Goal: Communication & Community: Answer question/provide support

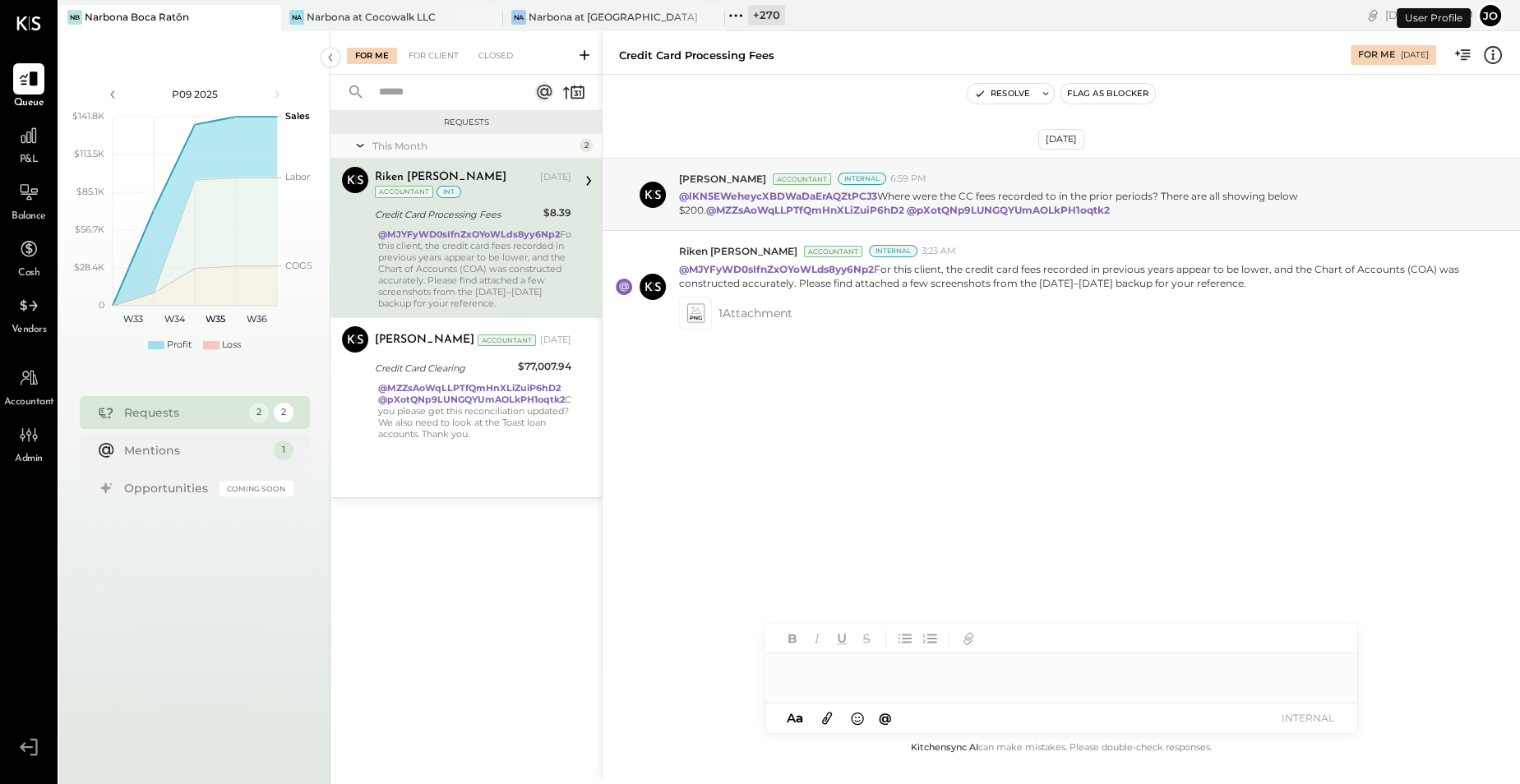
click at [279, 16] on div at bounding box center [252, 17] width 57 height 24
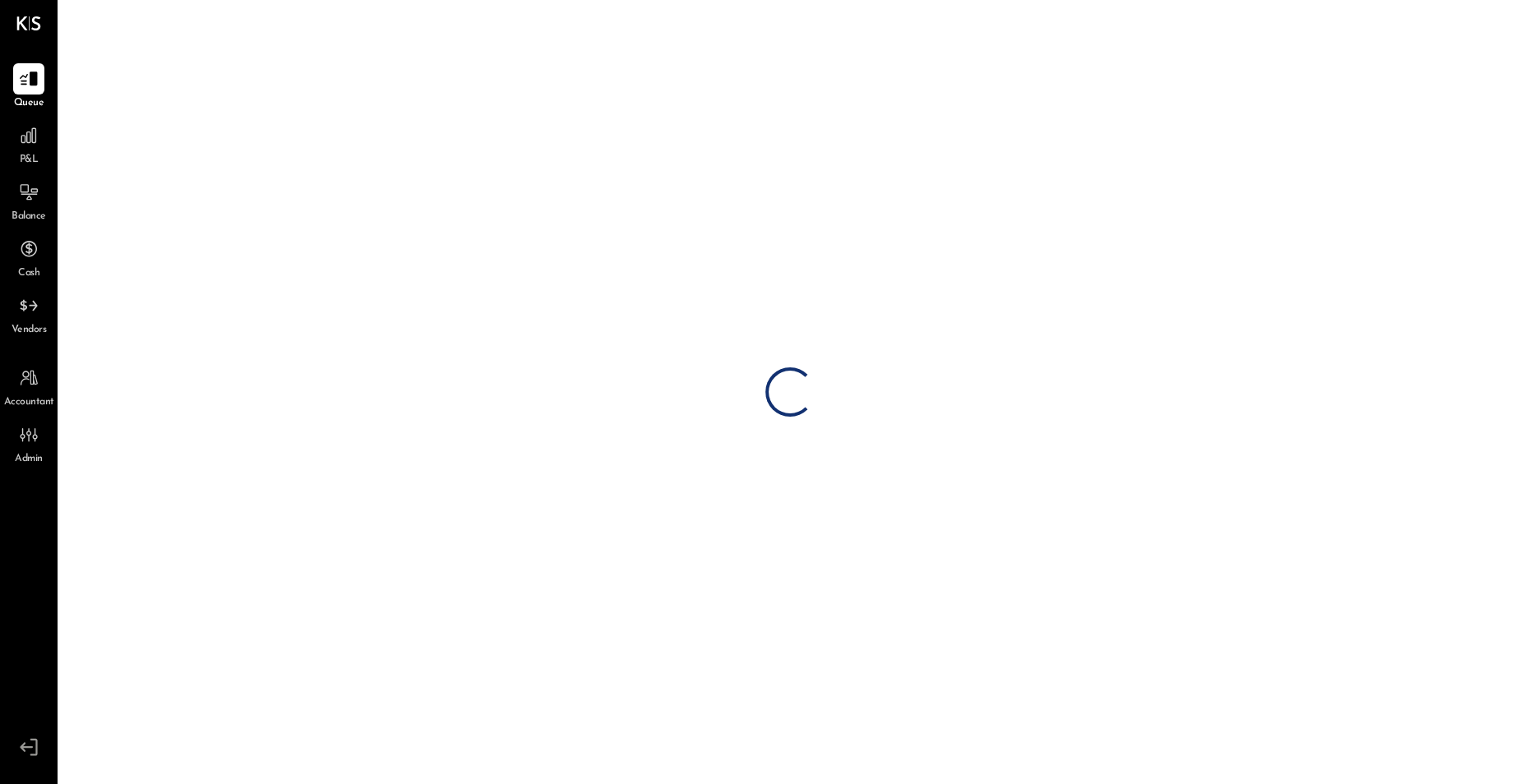
click at [267, 19] on div "Loading…" at bounding box center [789, 392] width 1461 height 784
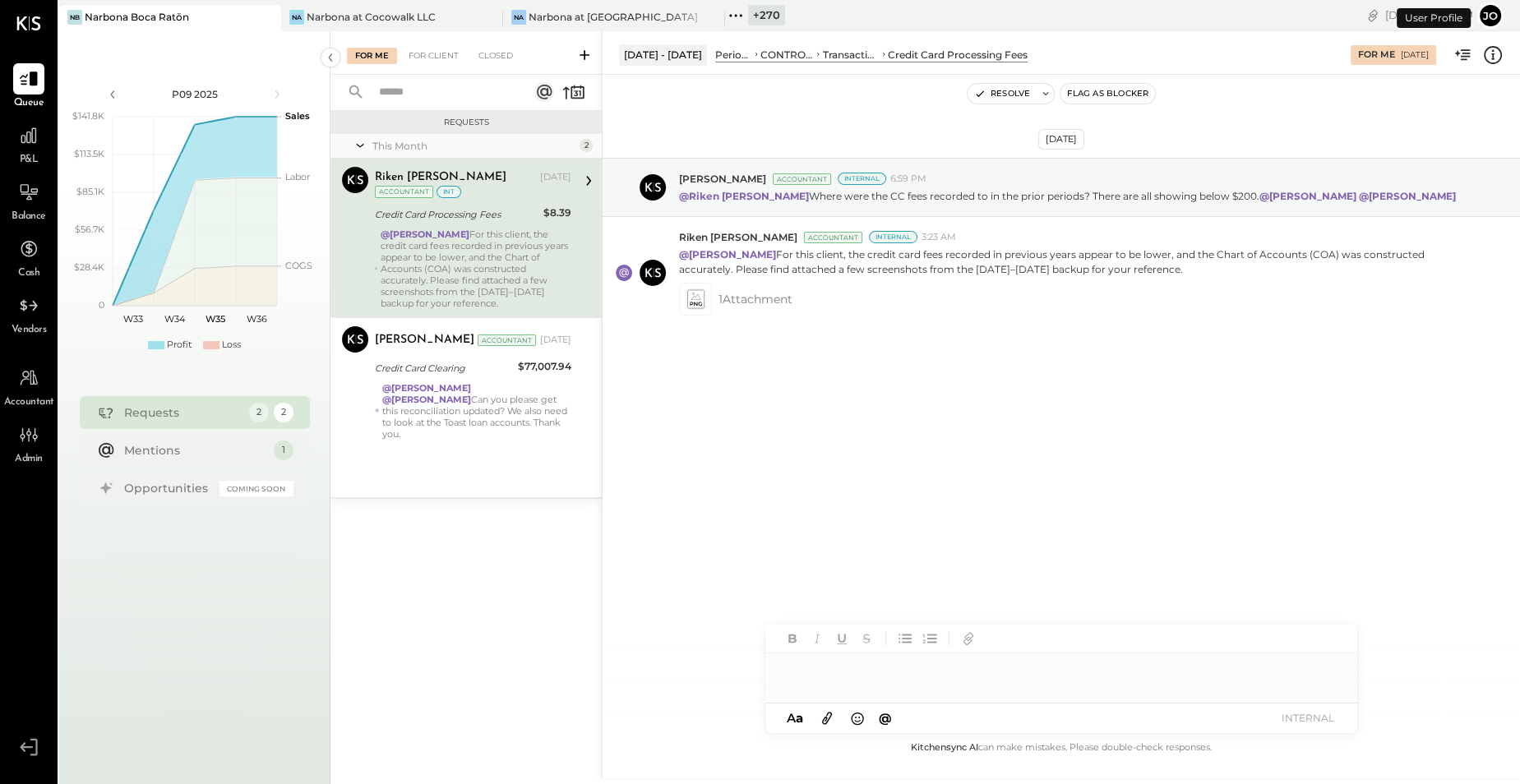
click at [267, 19] on icon at bounding box center [266, 17] width 20 height 19
click at [79, 13] on icon at bounding box center [69, 15] width 21 height 21
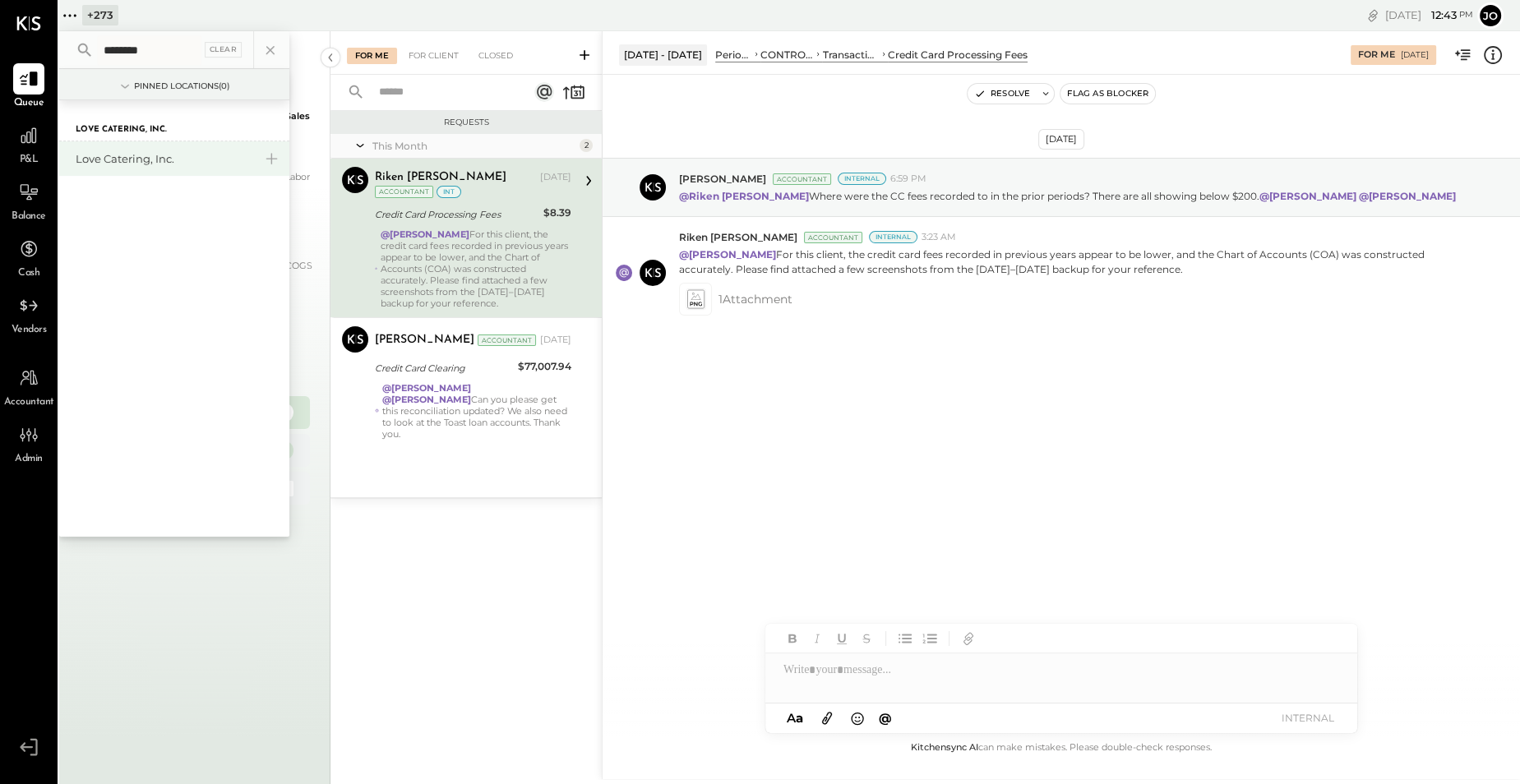
type input "********"
click at [113, 158] on div "Love Catering, Inc." at bounding box center [164, 159] width 178 height 16
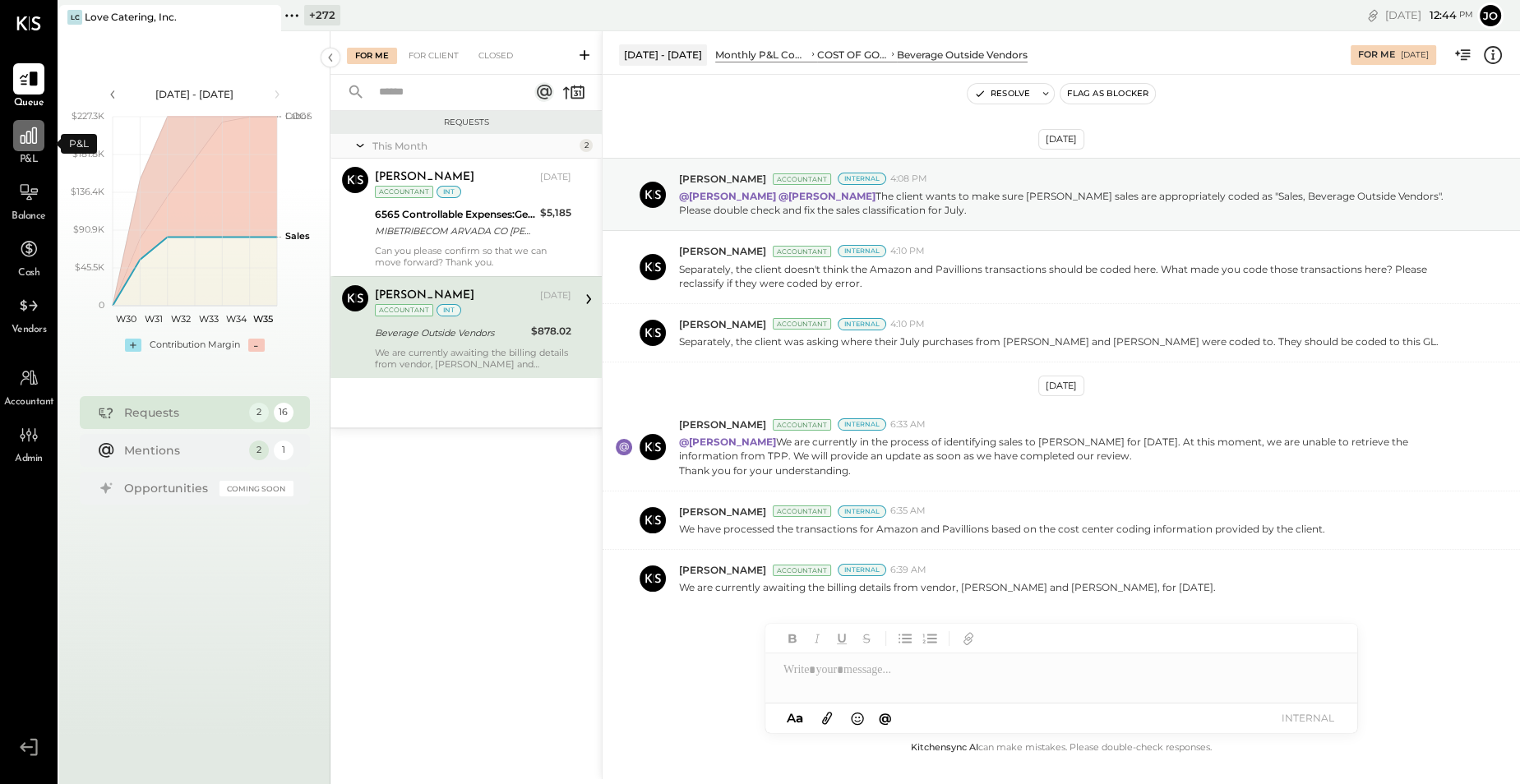
click at [35, 151] on div at bounding box center [29, 135] width 31 height 31
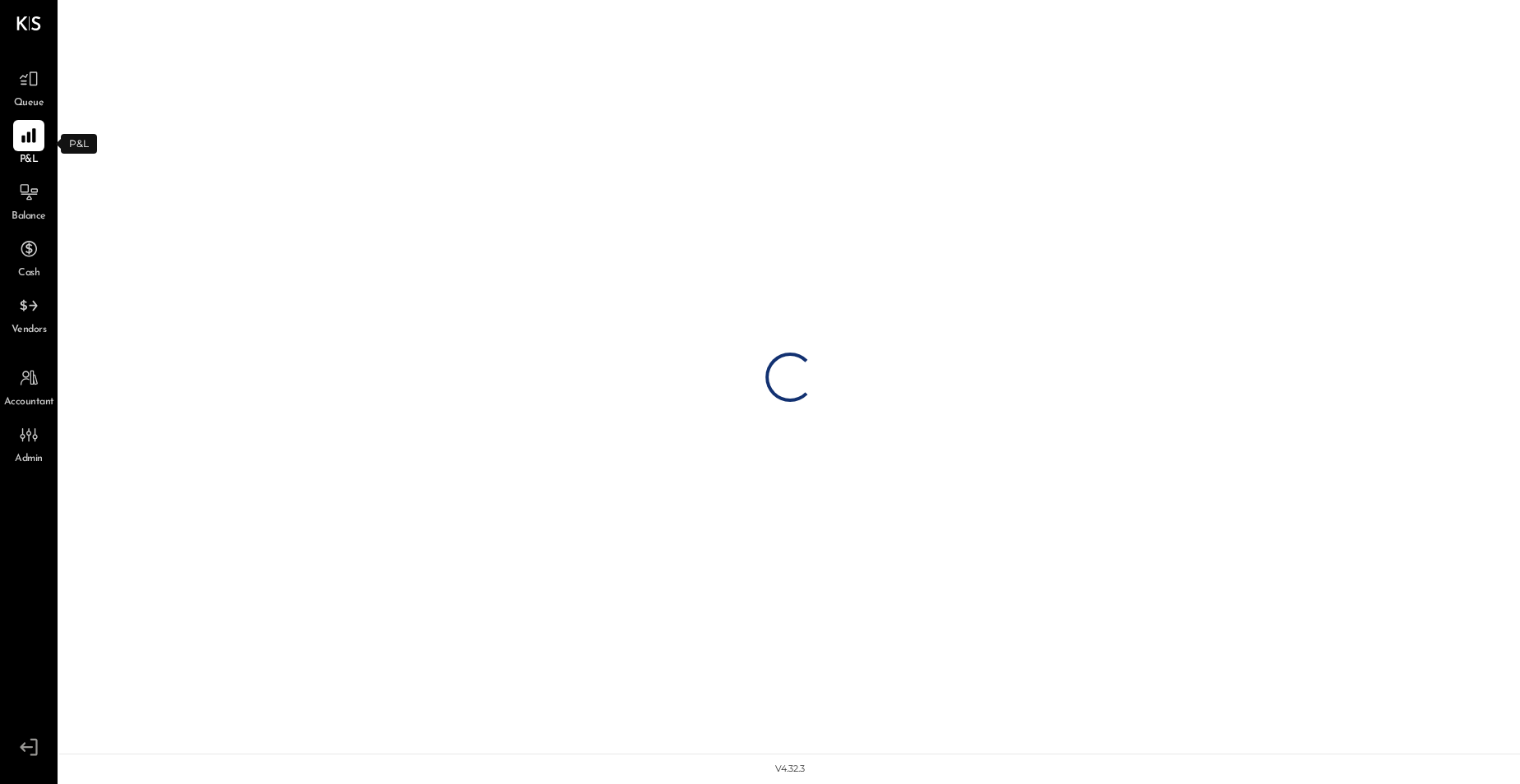
click at [27, 96] on span "Queue" at bounding box center [29, 104] width 30 height 15
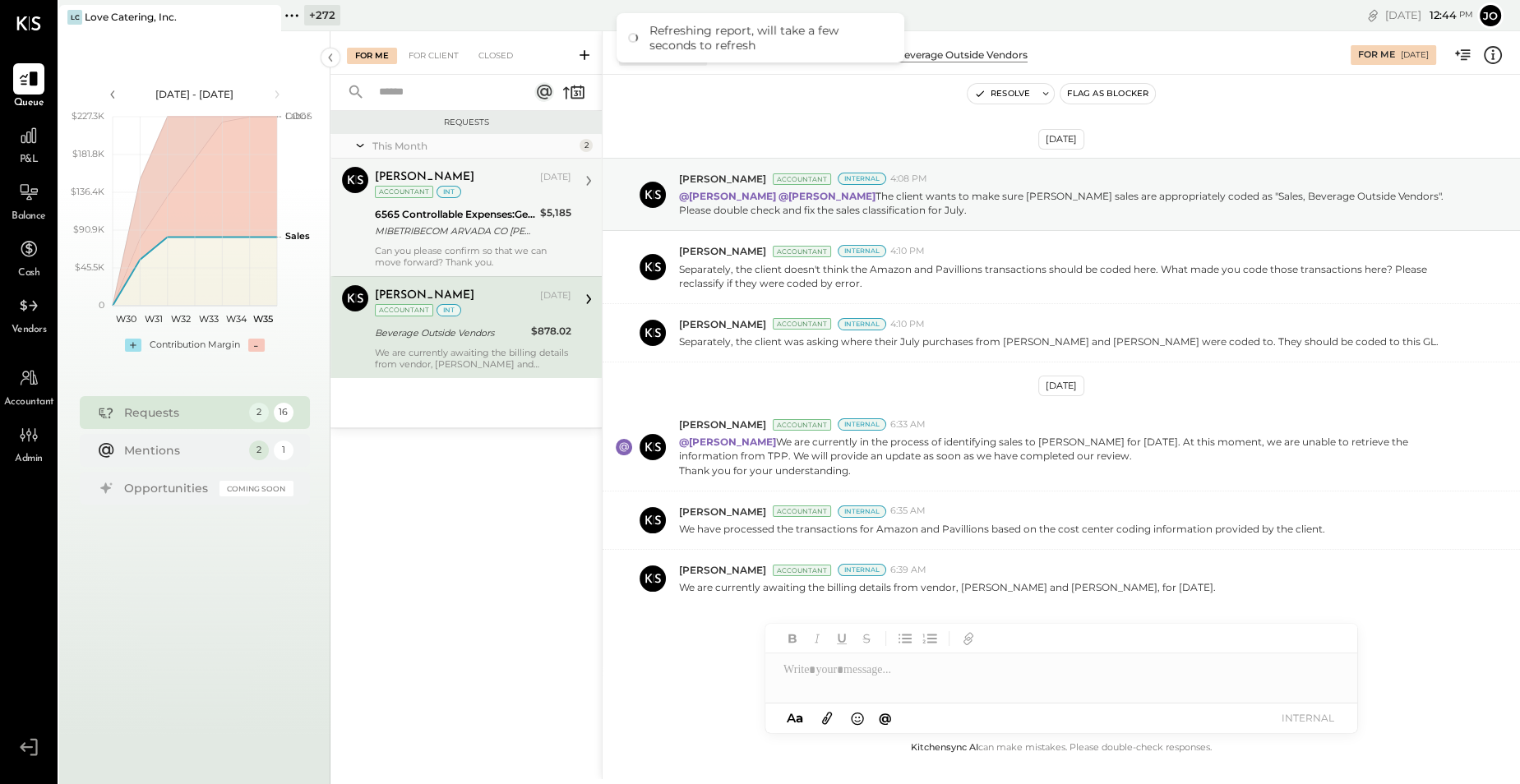
click at [469, 231] on div "MIBETRIBECOM ARVADA CO [PERSON_NAME]-73006-CH_3RLZGJEV [PHONE_NUMBER] [DOMAIN_N…" at bounding box center [455, 231] width 160 height 17
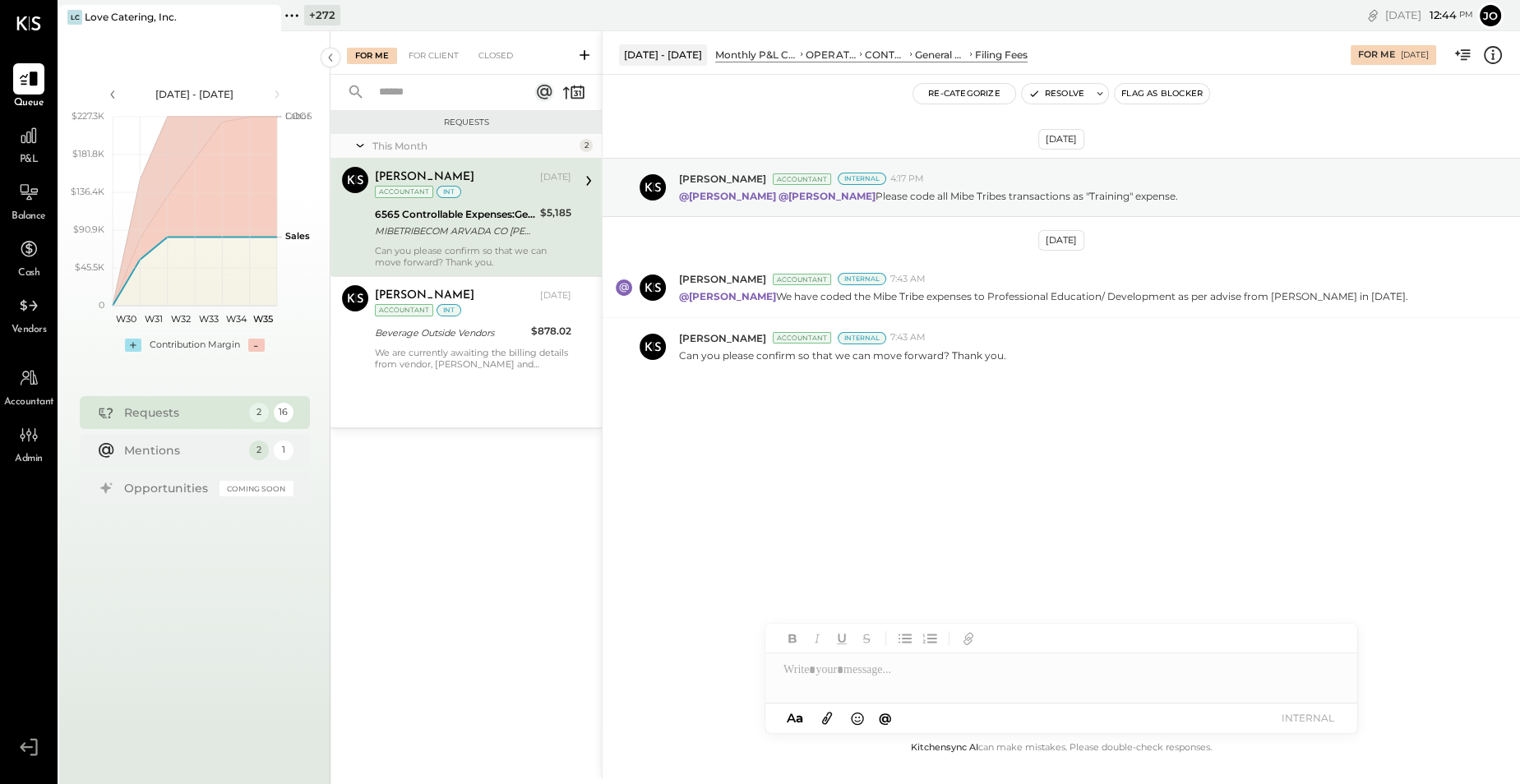
click at [1068, 680] on div at bounding box center [1061, 669] width 591 height 33
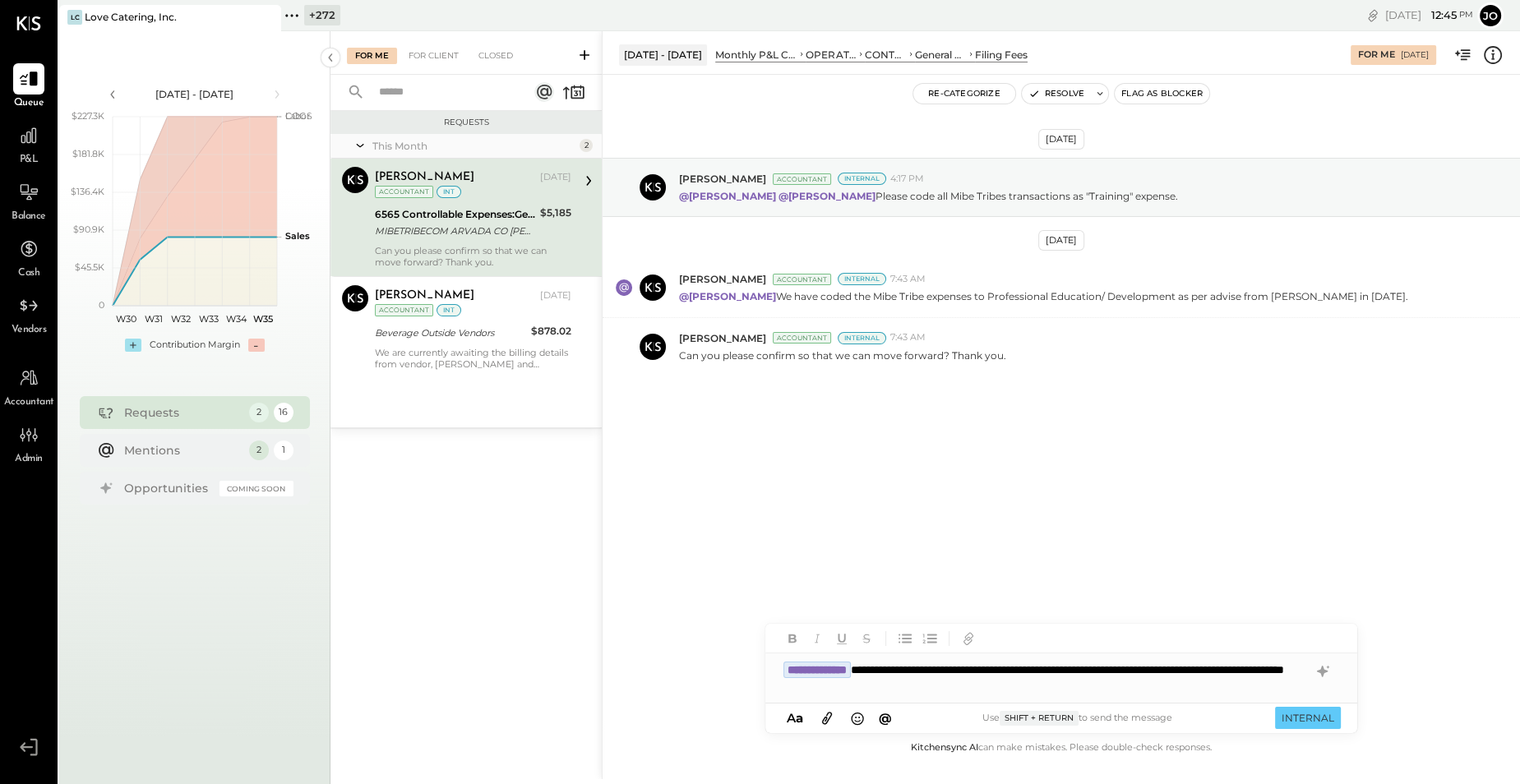
click at [1310, 730] on div "A a @ Use Shift + Return to send the message INTERNAL" at bounding box center [1061, 717] width 591 height 29
click at [1309, 715] on button "INTERNAL" at bounding box center [1308, 717] width 66 height 22
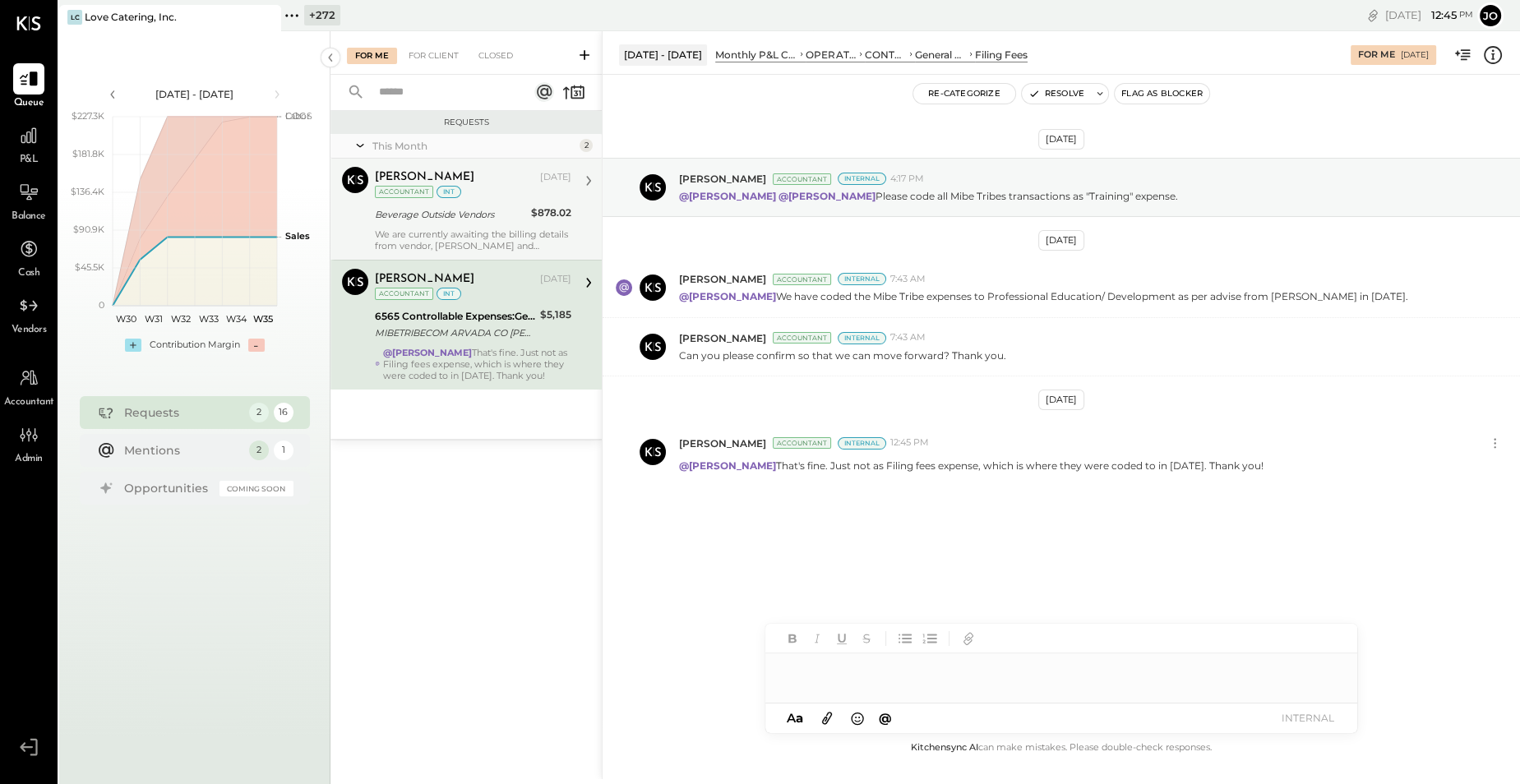
click at [441, 236] on div "We are currently awaiting the billing details from vendor, [PERSON_NAME] and [P…" at bounding box center [473, 239] width 196 height 23
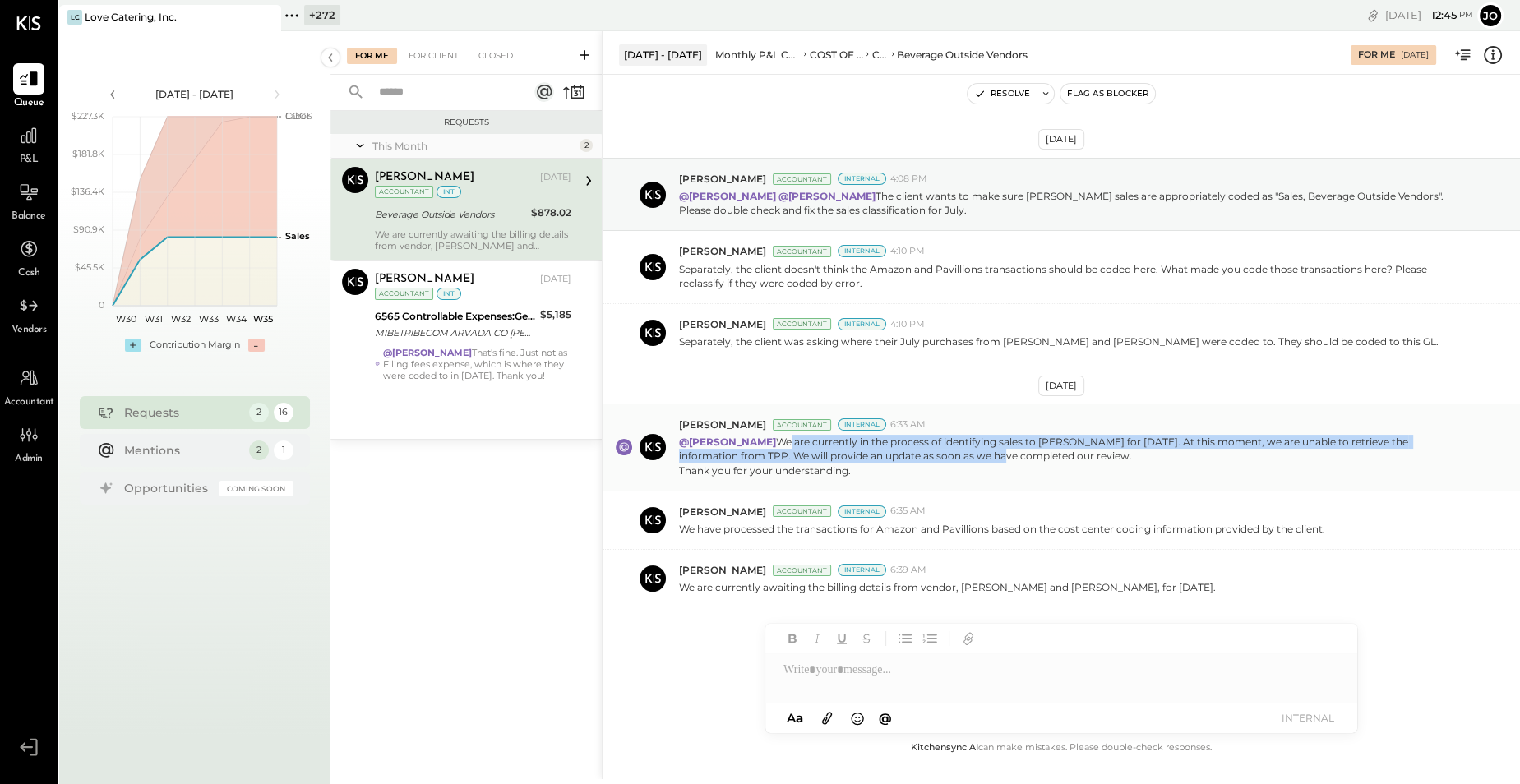
drag, startPoint x: 763, startPoint y: 442, endPoint x: 908, endPoint y: 451, distance: 145.3
click at [907, 450] on p "@[PERSON_NAME] We are currently in the process of identifying sales to [PERSON_…" at bounding box center [1073, 456] width 787 height 42
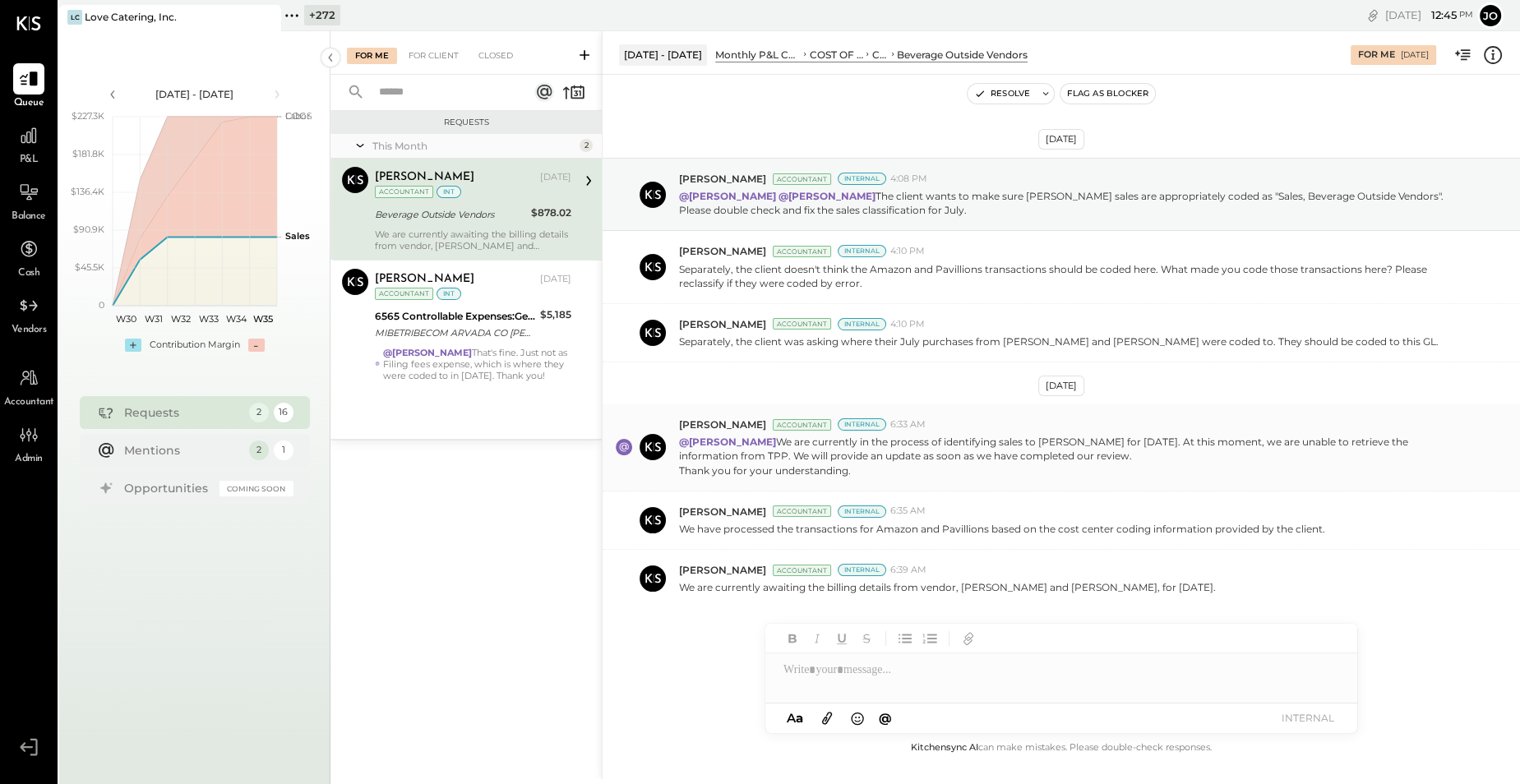
click at [908, 451] on p "@[PERSON_NAME] We are currently in the process of identifying sales to [PERSON_…" at bounding box center [1073, 456] width 787 height 42
drag, startPoint x: 929, startPoint y: 435, endPoint x: 1078, endPoint y: 442, distance: 149.2
click at [1074, 441] on p "@[PERSON_NAME] We are currently in the process of identifying sales to [PERSON_…" at bounding box center [1073, 456] width 787 height 42
click at [1078, 442] on p "@[PERSON_NAME] We are currently in the process of identifying sales to [PERSON_…" at bounding box center [1073, 456] width 787 height 42
drag, startPoint x: 698, startPoint y: 455, endPoint x: 953, endPoint y: 461, distance: 255.1
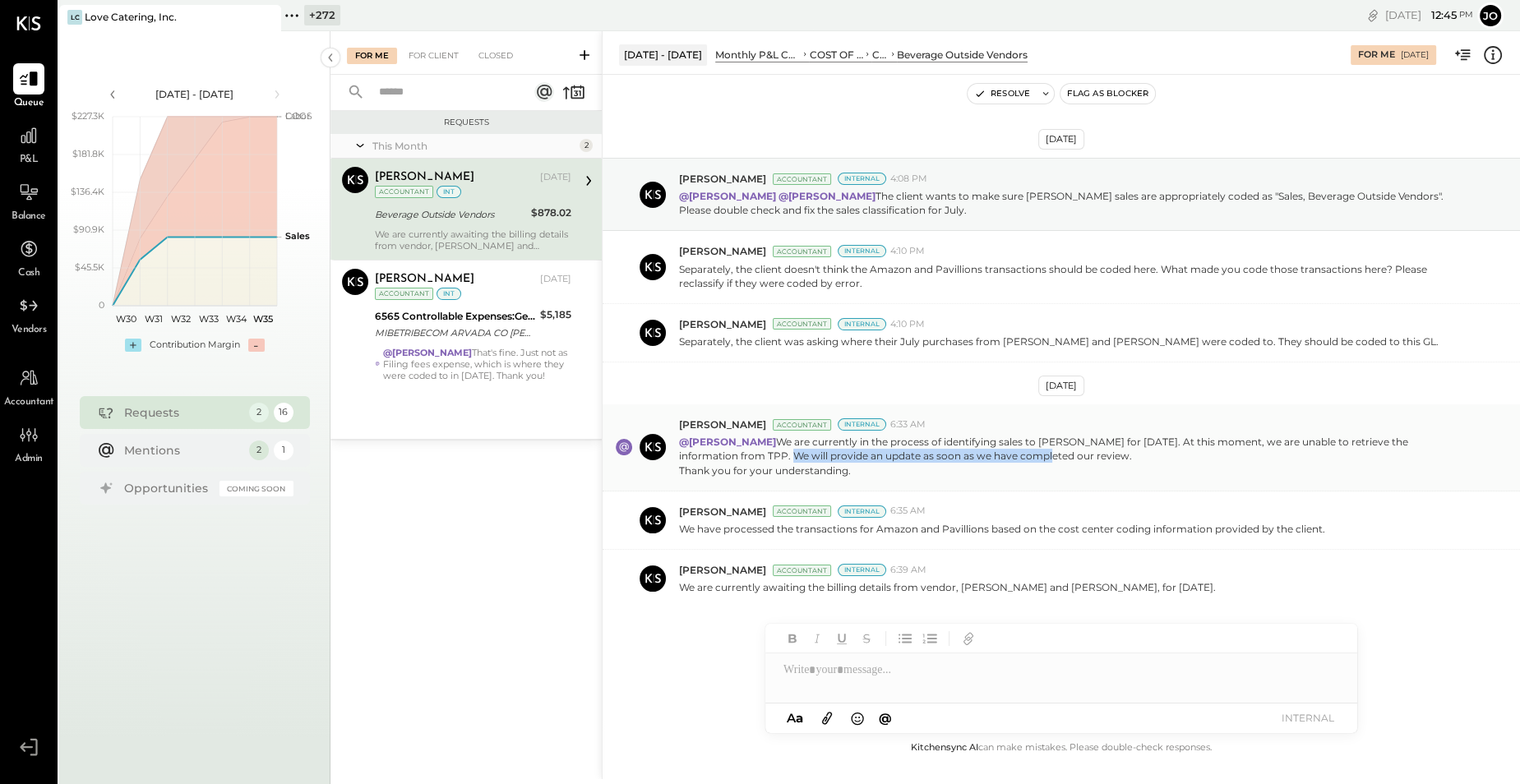
click at [953, 461] on p "@[PERSON_NAME] We are currently in the process of identifying sales to [PERSON_…" at bounding box center [1073, 456] width 787 height 42
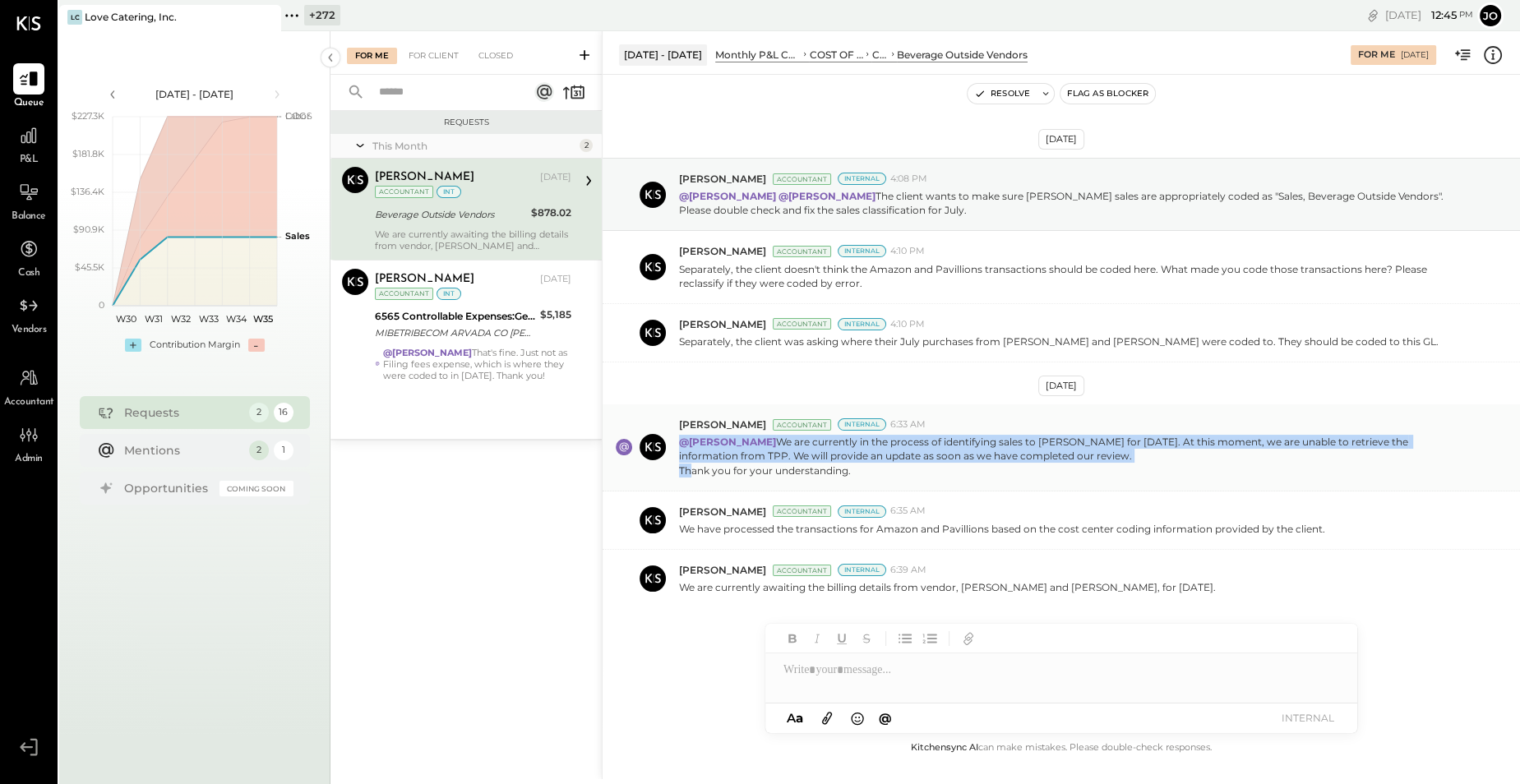
click at [953, 461] on p "@[PERSON_NAME] We are currently in the process of identifying sales to [PERSON_…" at bounding box center [1073, 456] width 787 height 42
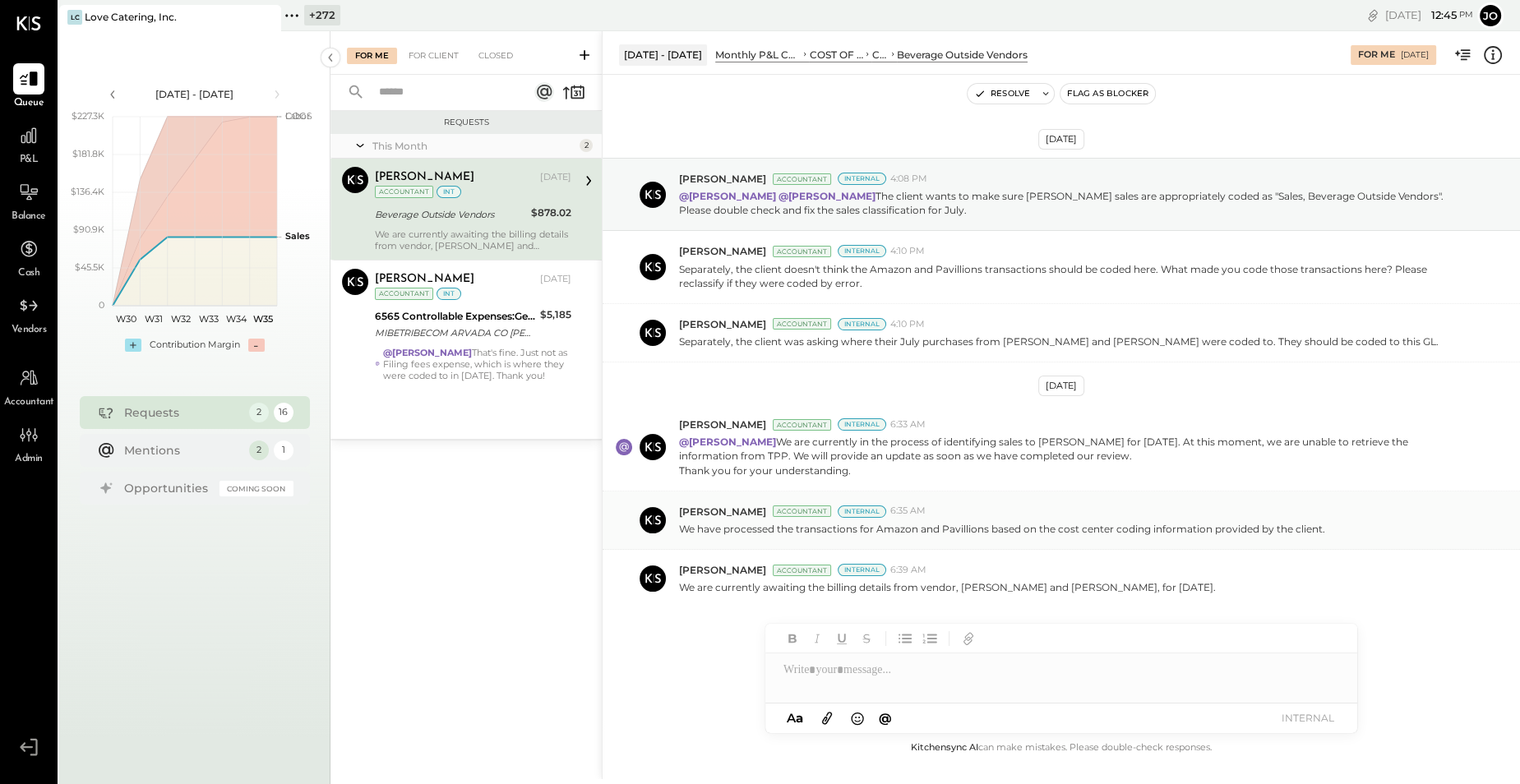
click at [880, 529] on p "We have processed the transactions for Amazon and Pavillions based on the cost …" at bounding box center [1002, 529] width 646 height 14
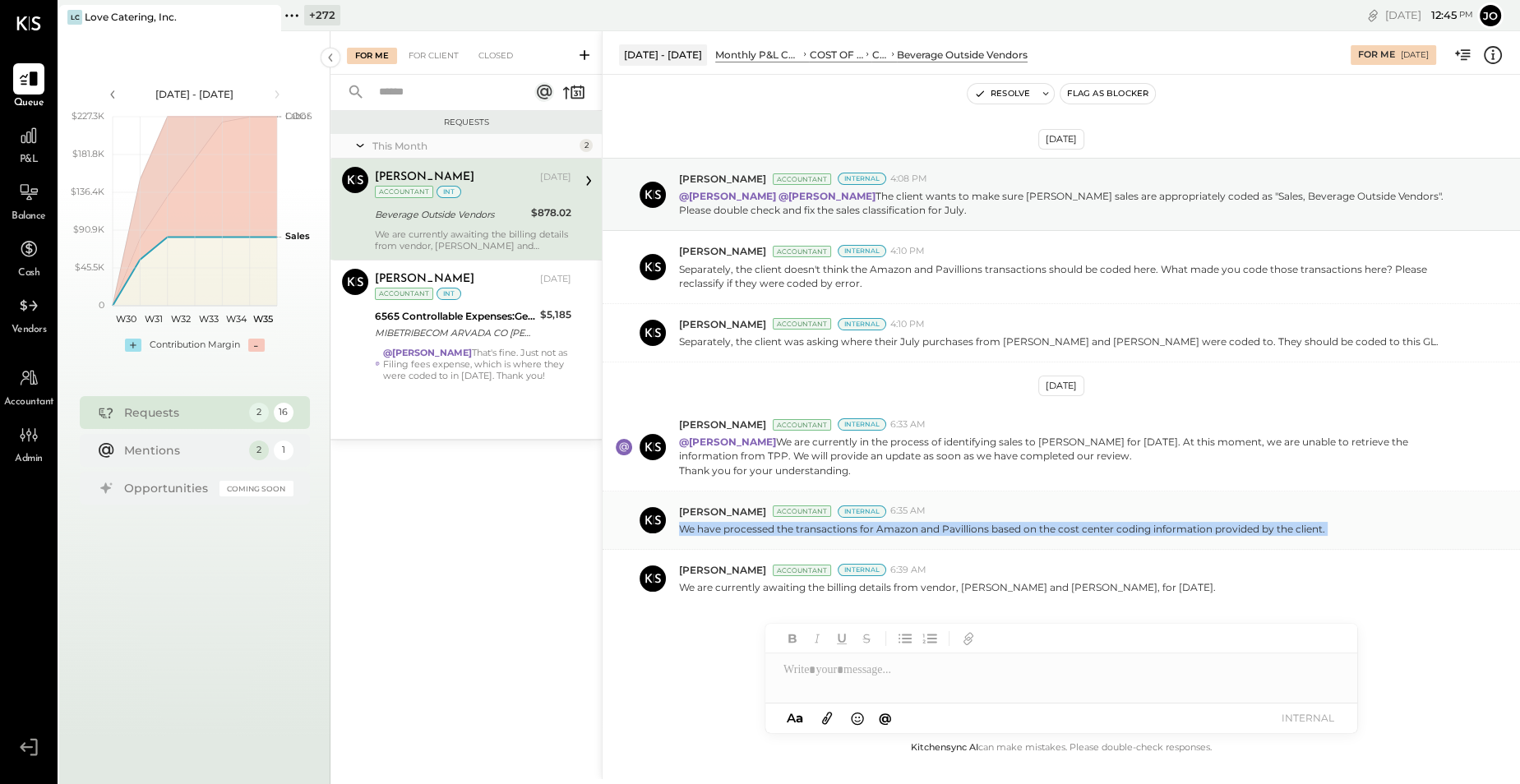
click at [880, 529] on p "We have processed the transactions for Amazon and Pavillions based on the cost …" at bounding box center [1002, 529] width 646 height 14
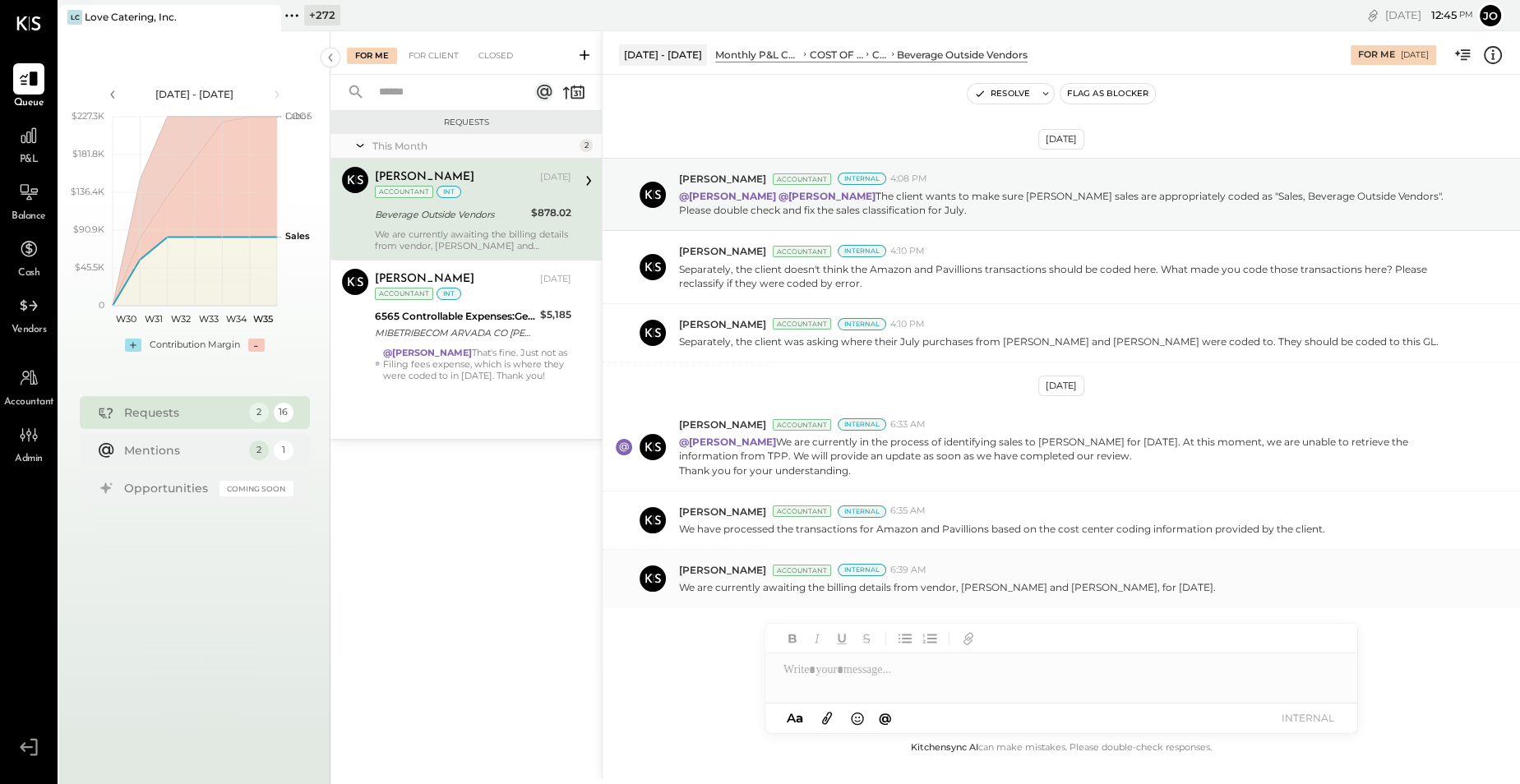
click at [858, 586] on p "We are currently awaiting the billing details from vendor, [PERSON_NAME] and [P…" at bounding box center [947, 587] width 537 height 14
click at [961, 672] on div at bounding box center [1061, 678] width 591 height 50
type input "****"
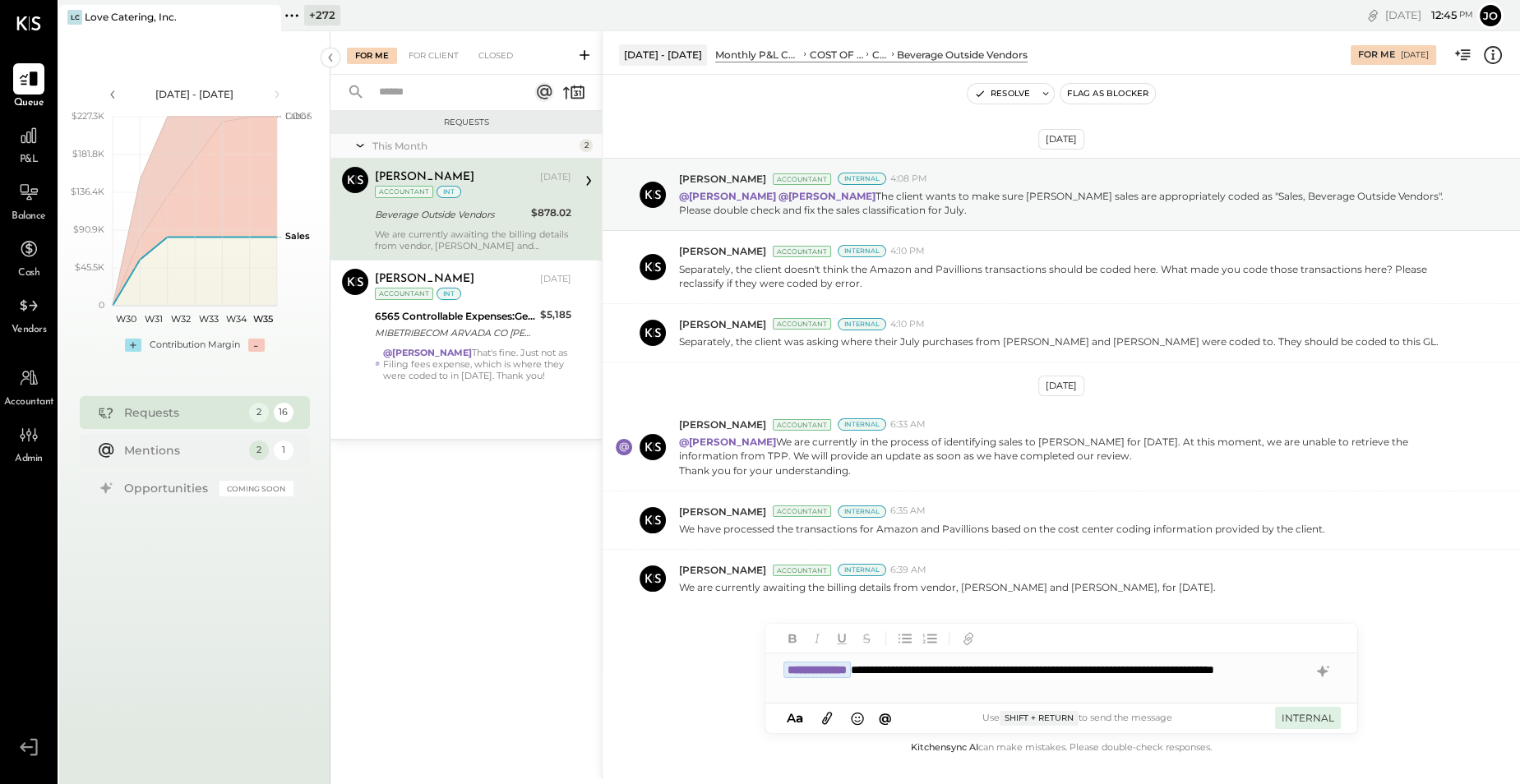
click at [1303, 712] on button "INTERNAL" at bounding box center [1308, 717] width 66 height 22
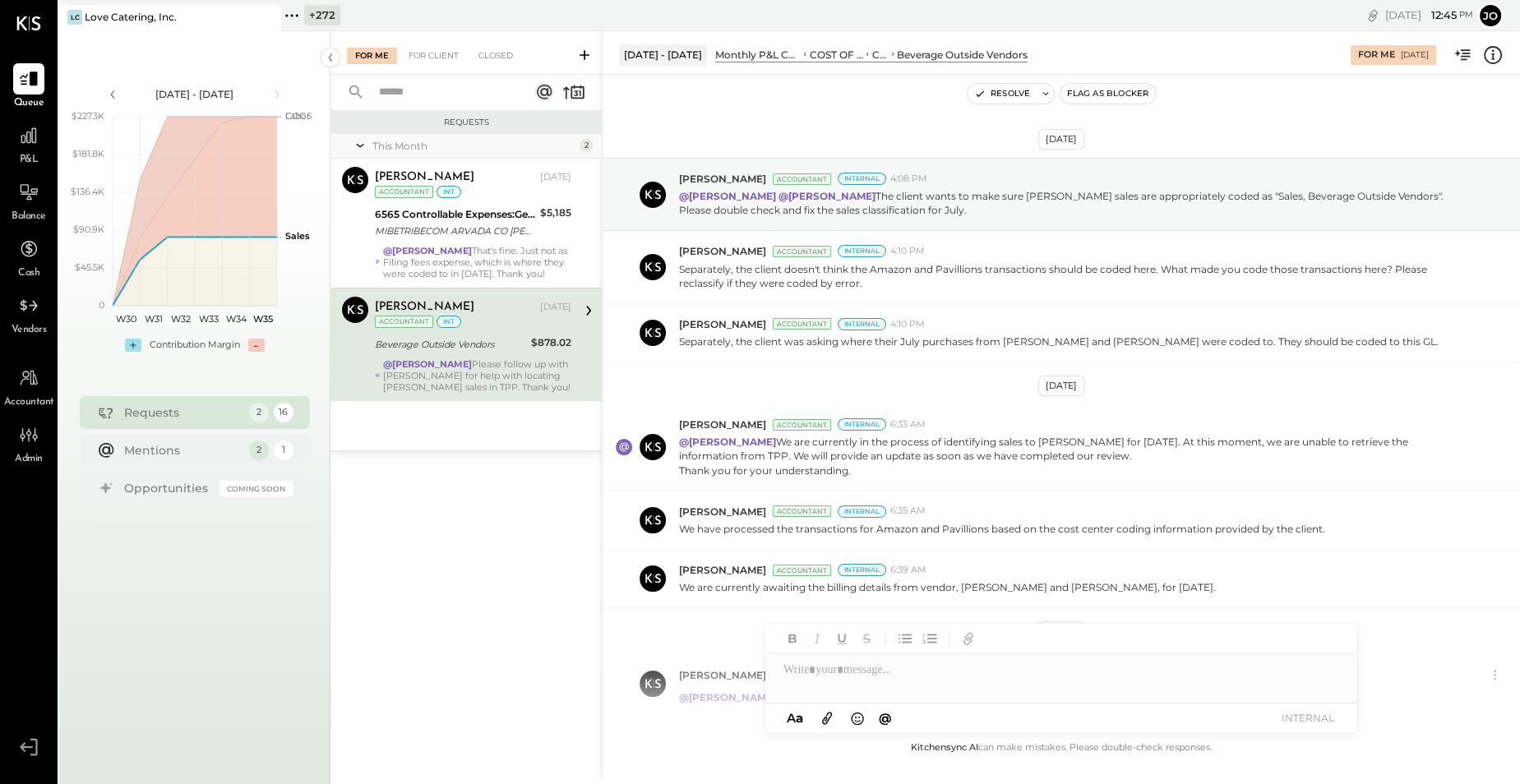
scroll to position [101, 0]
